Goal: Transaction & Acquisition: Download file/media

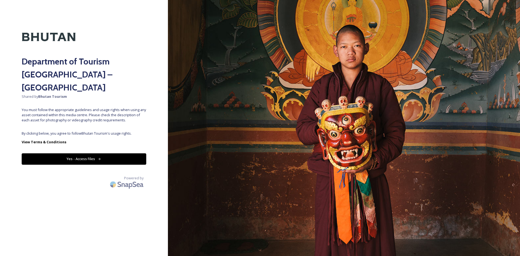
click at [103, 153] on button "Yes - Access Files" at bounding box center [84, 158] width 124 height 11
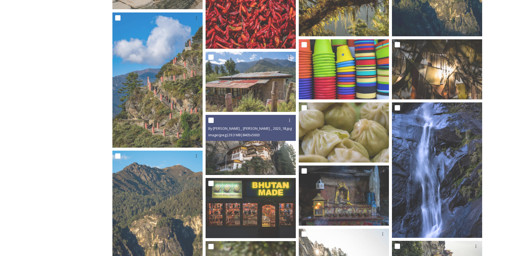
scroll to position [694, 0]
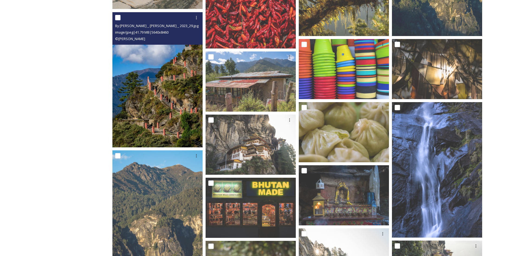
click at [149, 127] on img at bounding box center [157, 79] width 90 height 135
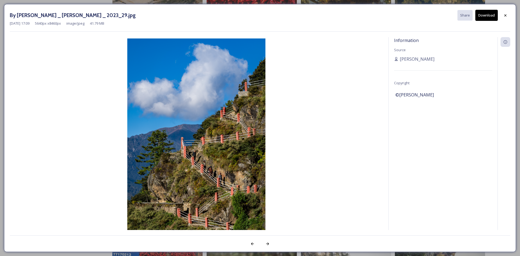
click at [345, 15] on button "Download" at bounding box center [486, 15] width 22 height 11
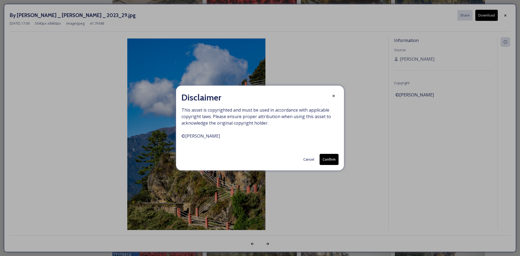
click at [328, 160] on button "Confirm" at bounding box center [328, 159] width 19 height 11
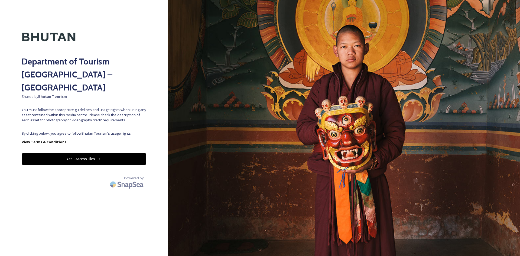
click at [98, 157] on icon at bounding box center [100, 159] width 4 height 4
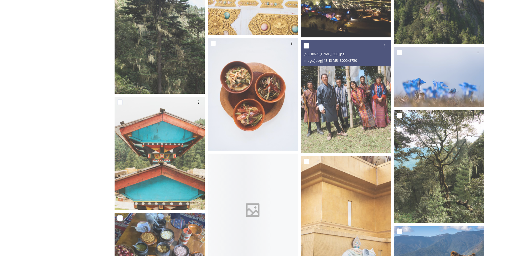
scroll to position [2116, 0]
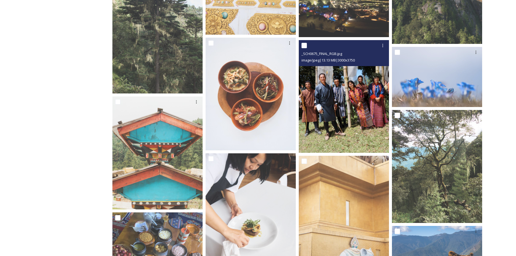
click at [332, 103] on img at bounding box center [343, 96] width 90 height 113
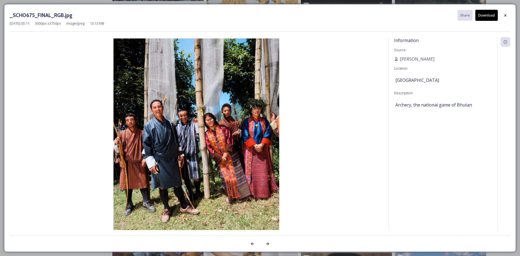
click at [345, 16] on button "Download" at bounding box center [486, 15] width 22 height 11
click at [345, 14] on button "Download" at bounding box center [486, 15] width 22 height 11
